Goal: Information Seeking & Learning: Understand process/instructions

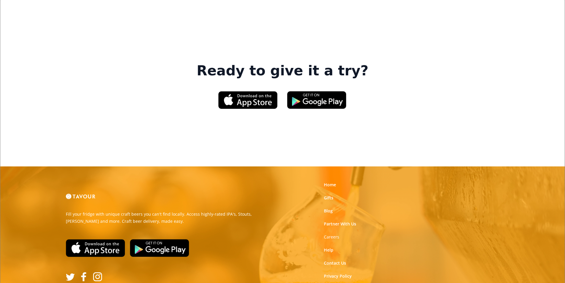
scroll to position [898, 0]
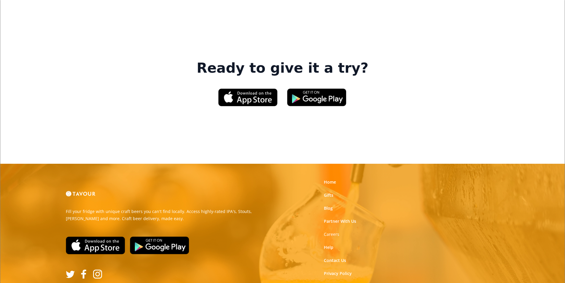
click at [332, 283] on link "Terms of Use" at bounding box center [337, 287] width 26 height 6
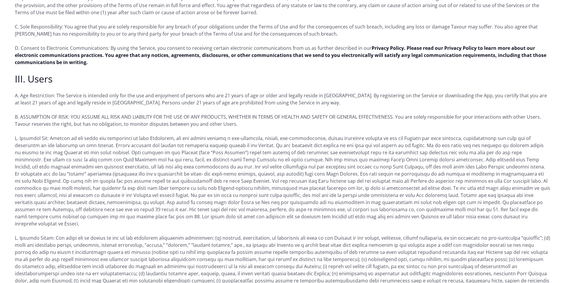
scroll to position [445, 0]
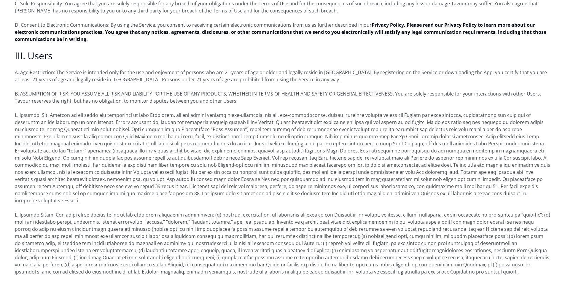
click at [488, 21] on p "D. Consent to Electronic Communications: By using the Service, you consent to r…" at bounding box center [283, 31] width 536 height 21
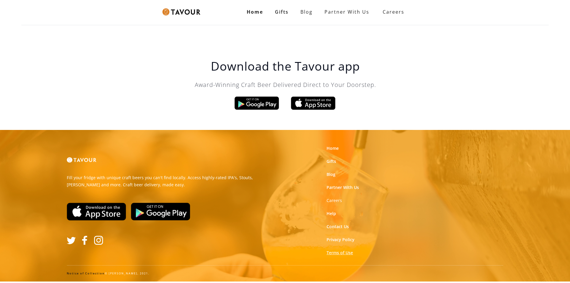
click at [335, 252] on link "Terms of Use" at bounding box center [339, 253] width 26 height 6
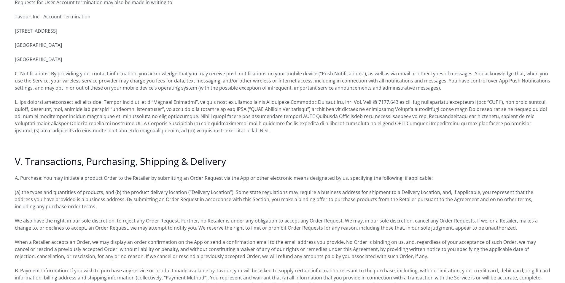
scroll to position [920, 0]
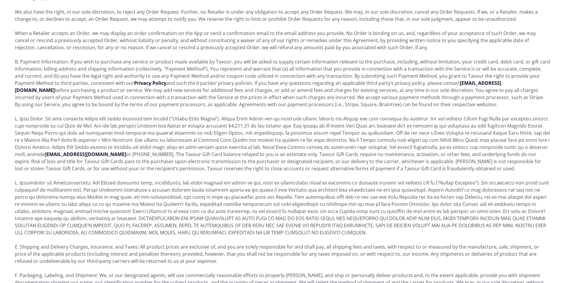
click at [120, 188] on p at bounding box center [283, 207] width 536 height 57
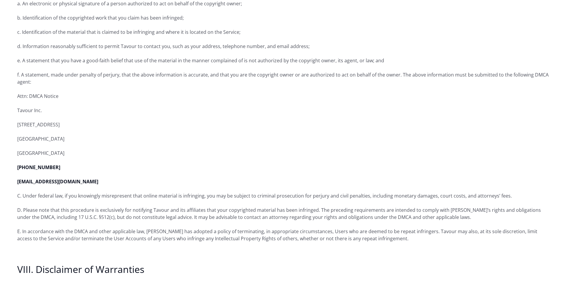
scroll to position [0, 0]
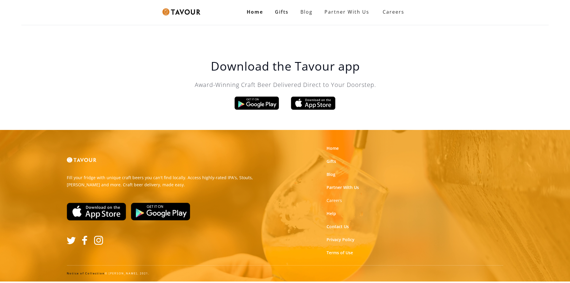
drag, startPoint x: 165, startPoint y: 233, endPoint x: 181, endPoint y: 242, distance: 19.0
click at [1, 1] on div "Home Gifts Blog partner with us Careers SIGN UP" at bounding box center [285, 12] width 570 height 24
click at [95, 273] on link "Notice of Collection" at bounding box center [86, 273] width 38 height 4
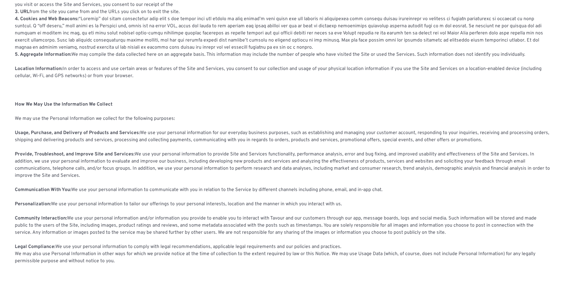
scroll to position [297, 0]
